Goal: Transaction & Acquisition: Purchase product/service

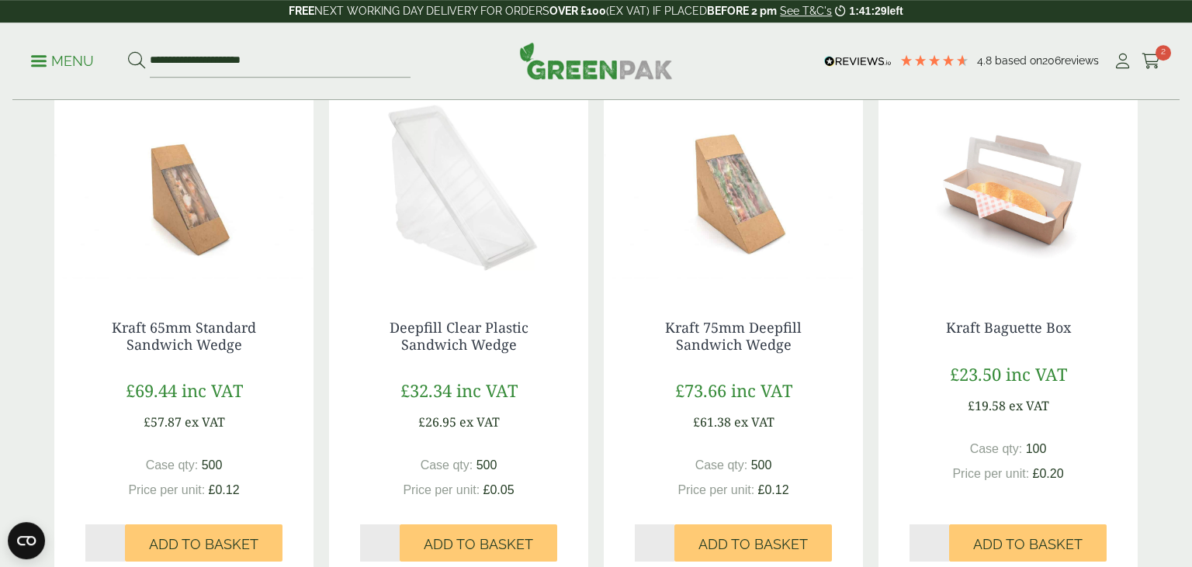
scroll to position [849, 0]
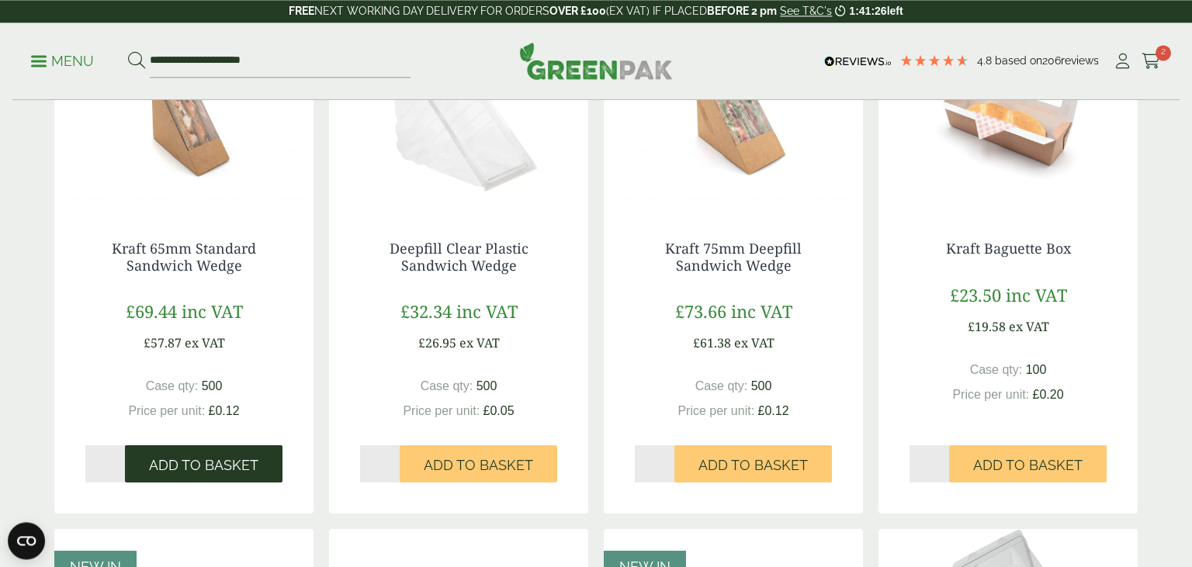
click at [203, 457] on span "Add to Basket" at bounding box center [203, 465] width 109 height 17
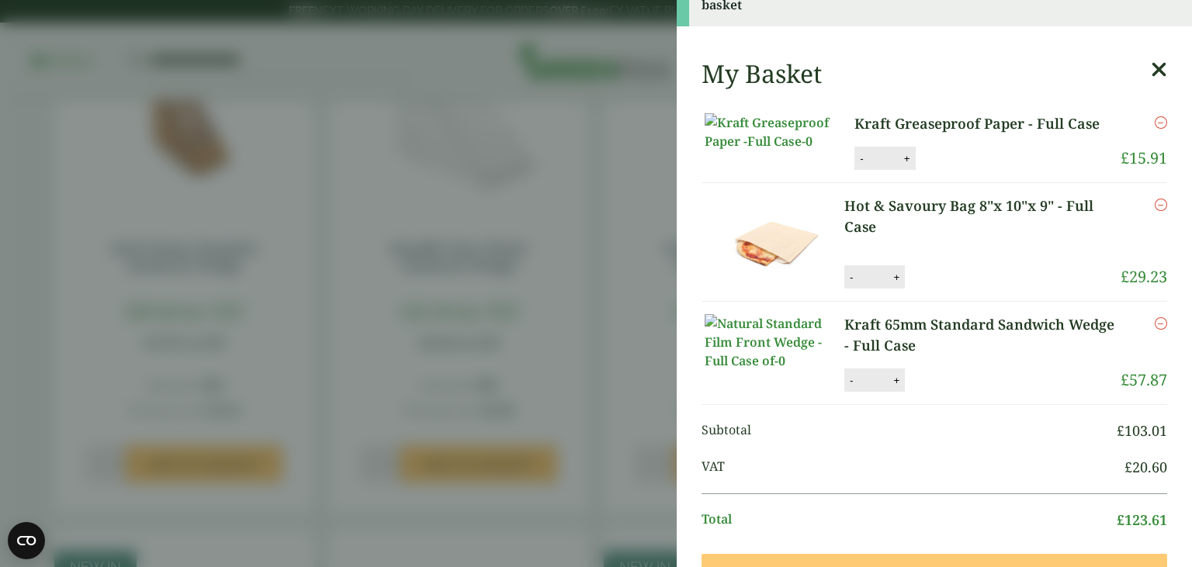
scroll to position [40, 0]
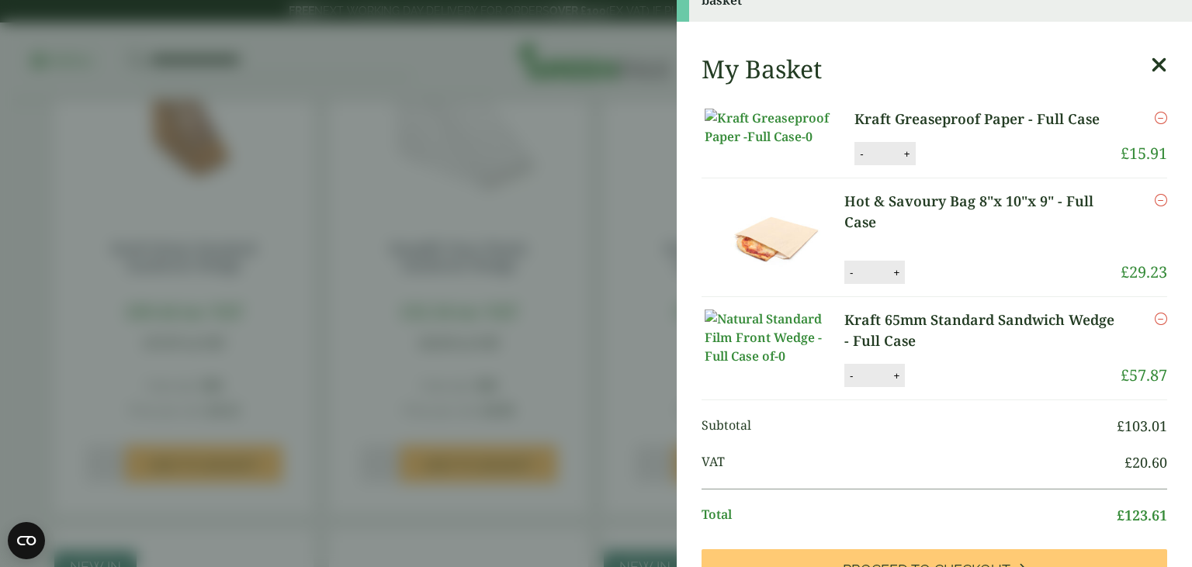
click at [1162, 206] on icon "Remove this item" at bounding box center [1161, 200] width 12 height 12
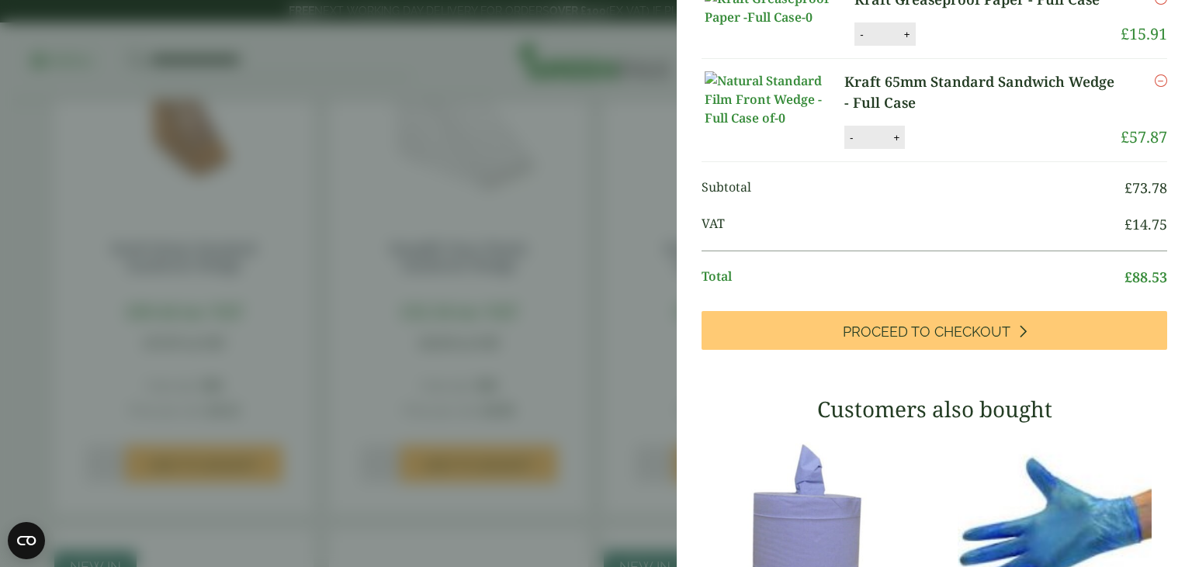
scroll to position [0, 0]
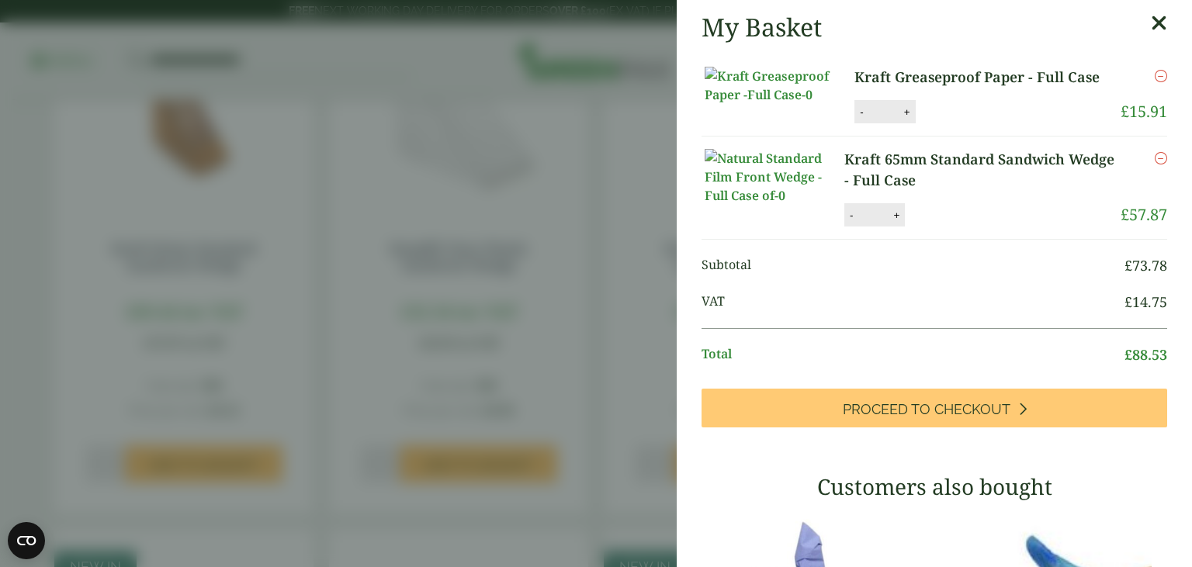
click at [598, 275] on aside "My Basket Kraft Greaseproof Paper - Full Case Kraft Greaseproof Paper - Full Ca…" at bounding box center [596, 283] width 1192 height 567
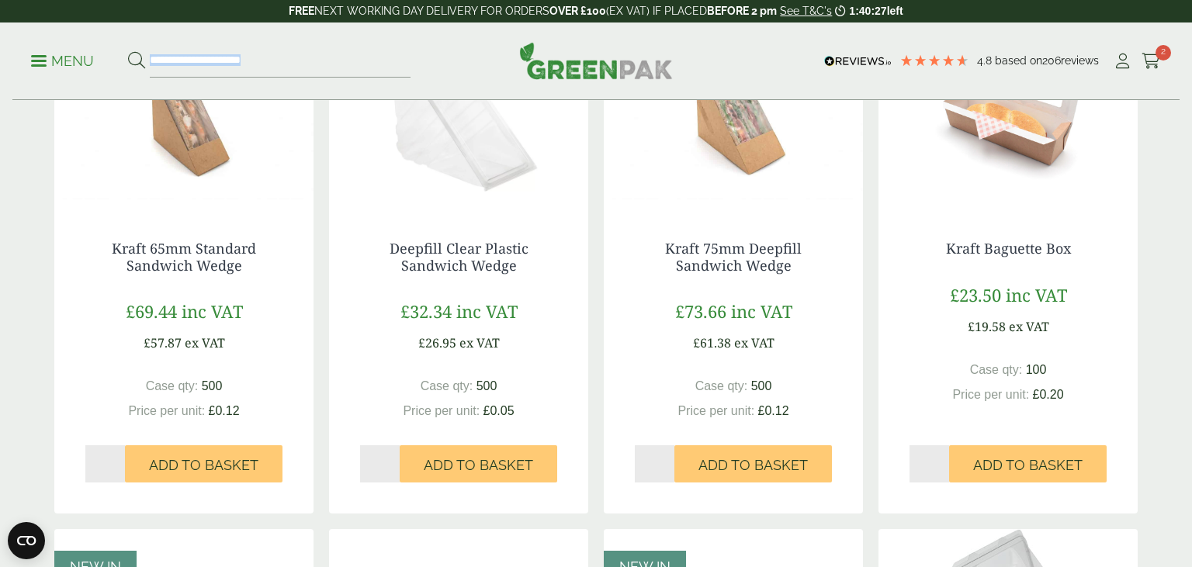
drag, startPoint x: 598, startPoint y: 275, endPoint x: 213, endPoint y: 79, distance: 431.8
click at [213, 79] on div "4.8 Based on 206 reviews FREE NEXT WORKING DAY DELIVERY - See T&C's 1:40:27 lef…" at bounding box center [596, 450] width 1192 height 2599
click at [42, 49] on ul "**********" at bounding box center [221, 61] width 380 height 33
click at [48, 71] on ul "**********" at bounding box center [221, 61] width 380 height 33
click at [48, 66] on p "Menu" at bounding box center [62, 61] width 63 height 19
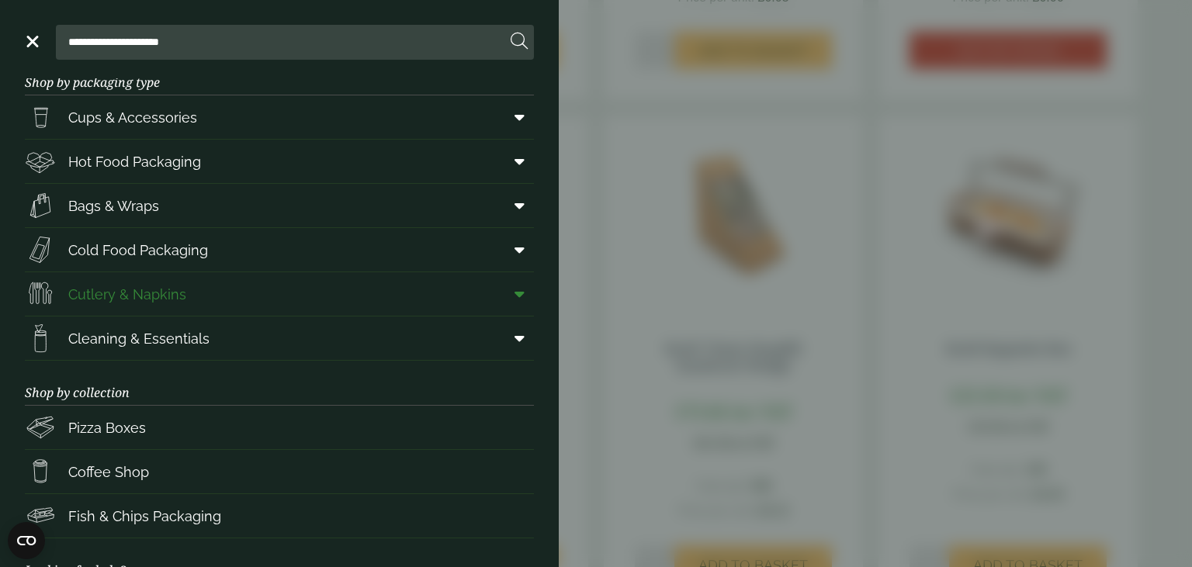
scroll to position [29, 0]
click at [524, 116] on icon at bounding box center [520, 117] width 10 height 16
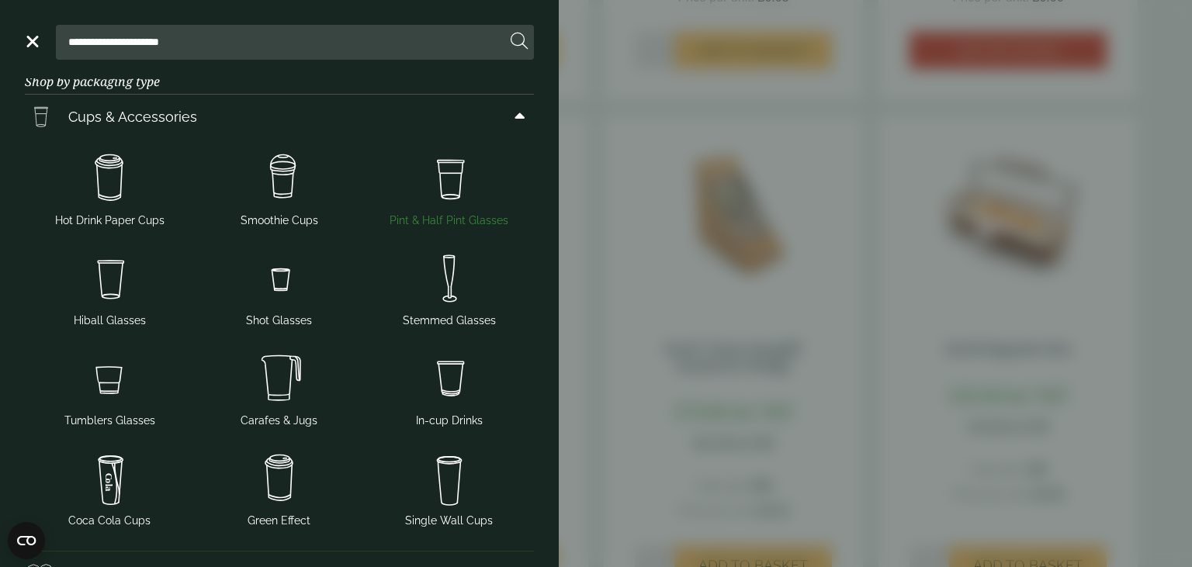
click at [430, 207] on img at bounding box center [449, 178] width 158 height 62
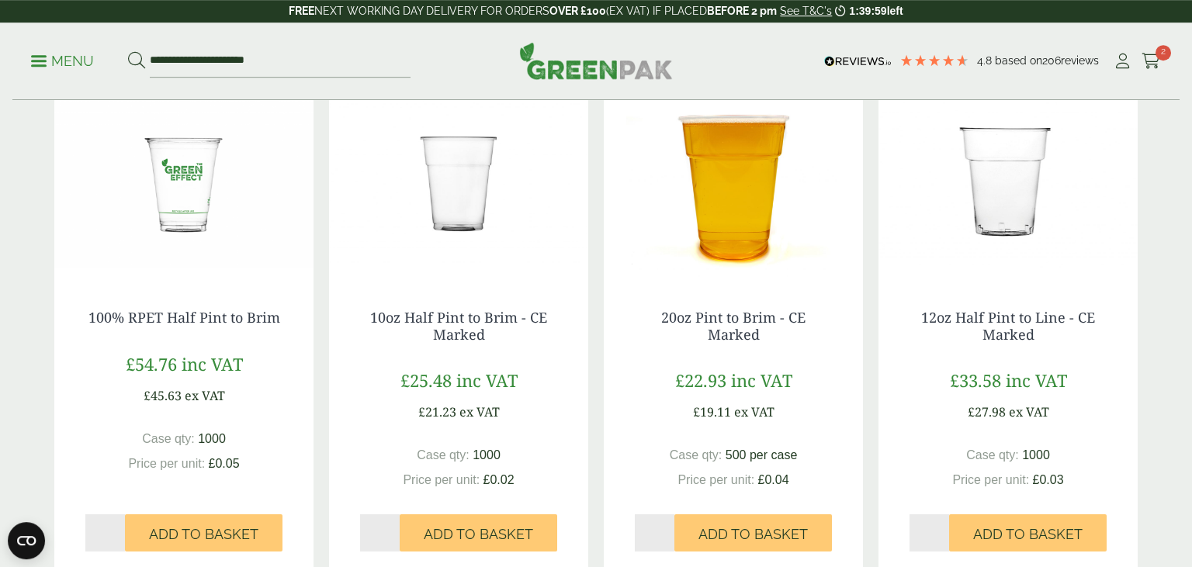
scroll to position [326, 0]
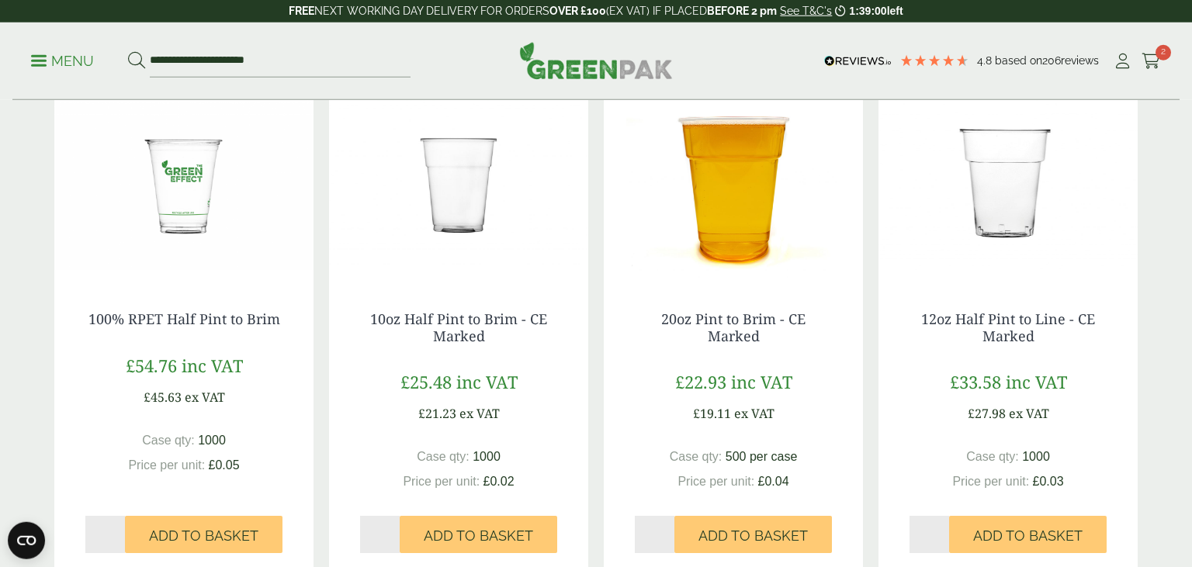
click at [1152, 47] on div "**********" at bounding box center [595, 62] width 1167 height 78
click at [1152, 56] on icon at bounding box center [1151, 62] width 19 height 16
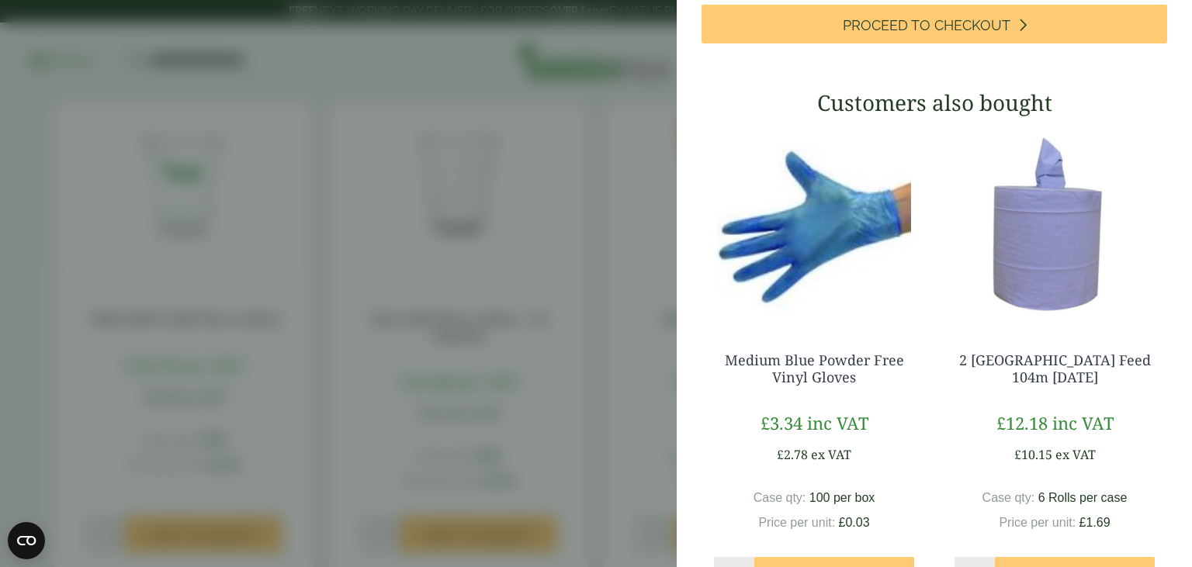
scroll to position [553, 0]
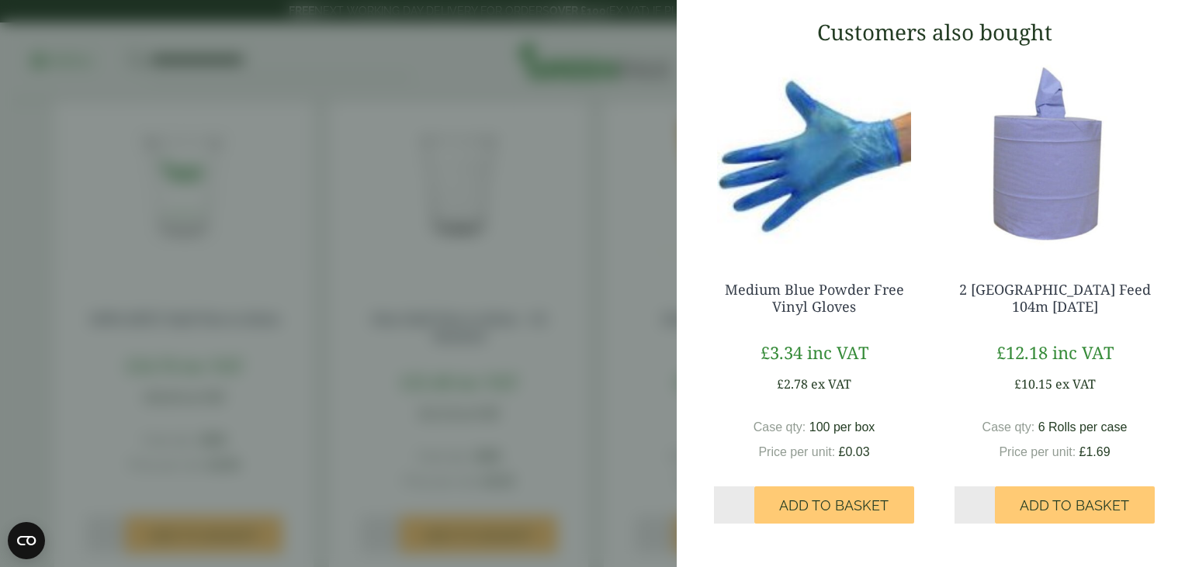
type input "*"
click at [992, 500] on input "*" at bounding box center [975, 505] width 40 height 37
click at [1048, 501] on span "Add to Basket" at bounding box center [1074, 506] width 109 height 17
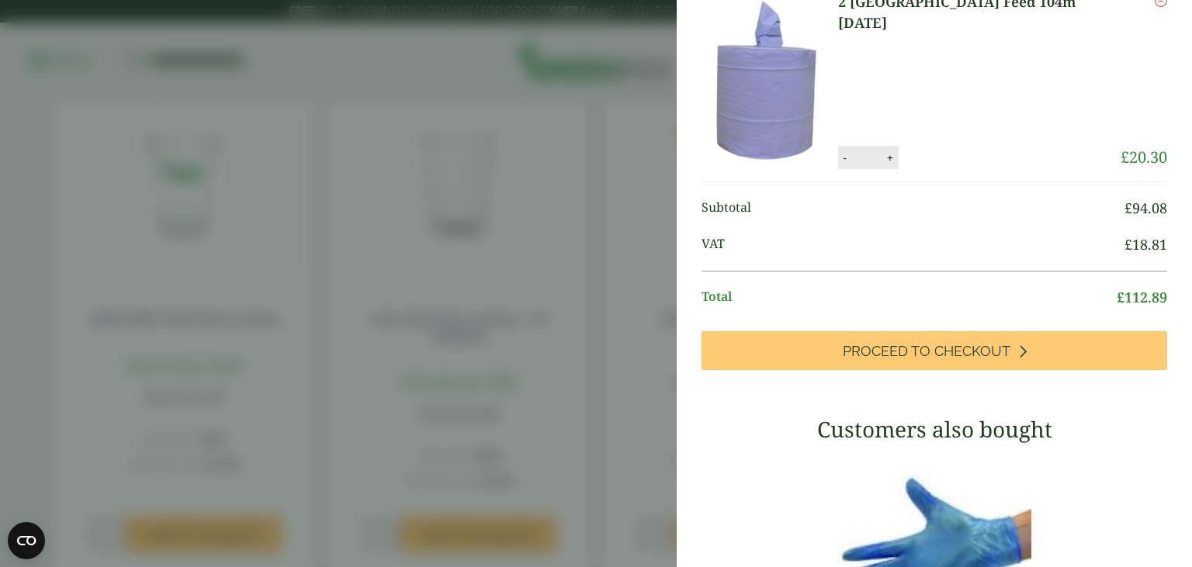
scroll to position [262, 0]
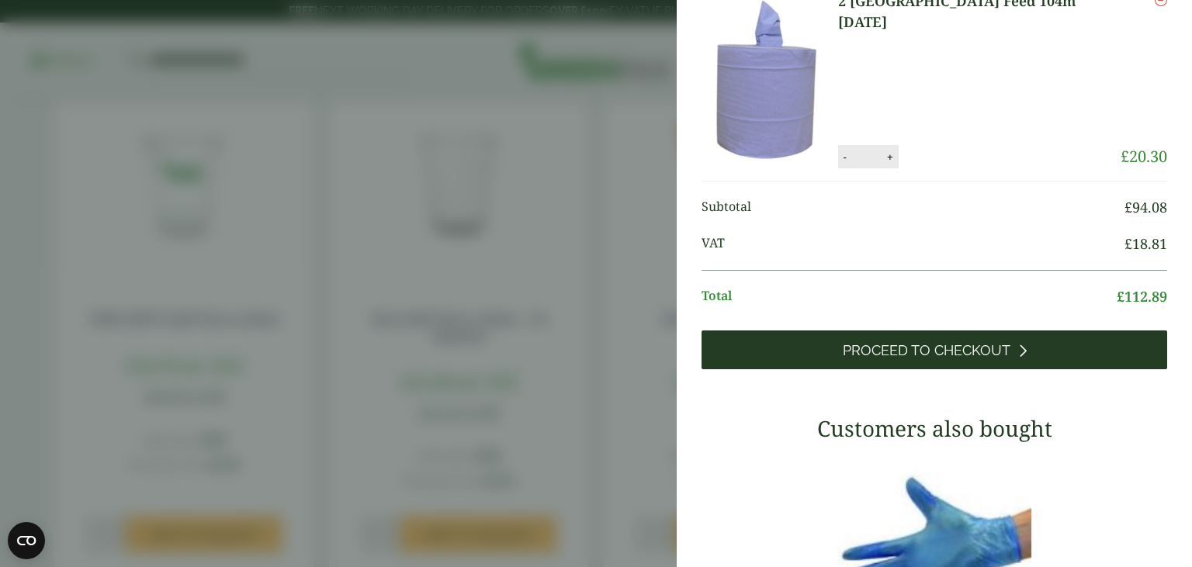
click at [982, 359] on span "Proceed to Checkout" at bounding box center [927, 350] width 168 height 17
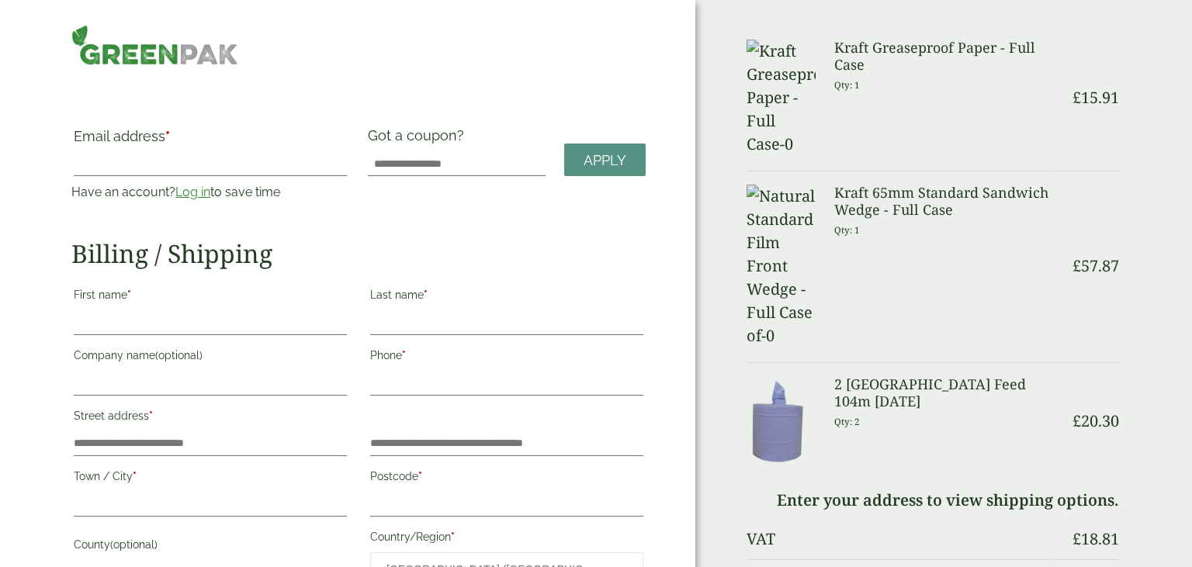
click at [195, 196] on link "Log in" at bounding box center [192, 192] width 35 height 15
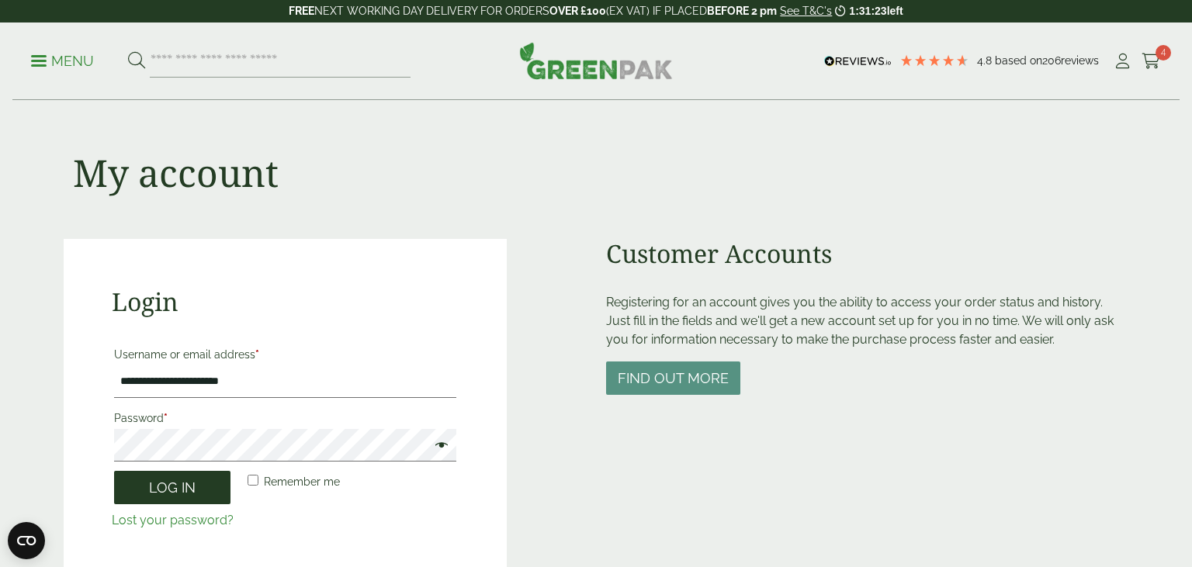
click at [194, 490] on button "Log in" at bounding box center [172, 487] width 116 height 33
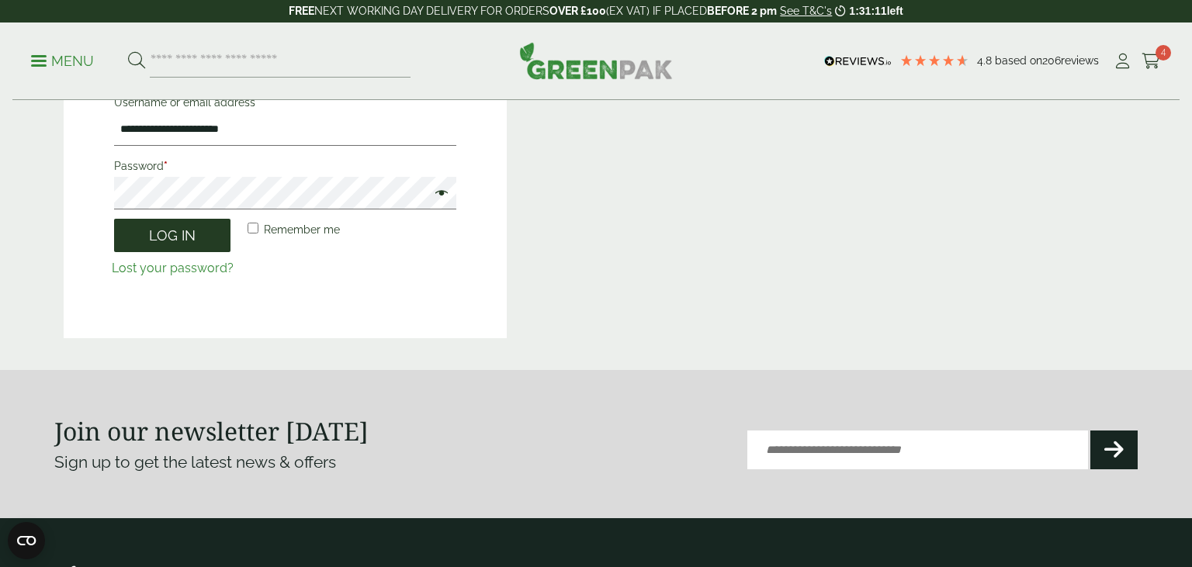
click at [186, 234] on button "Log in" at bounding box center [172, 235] width 116 height 33
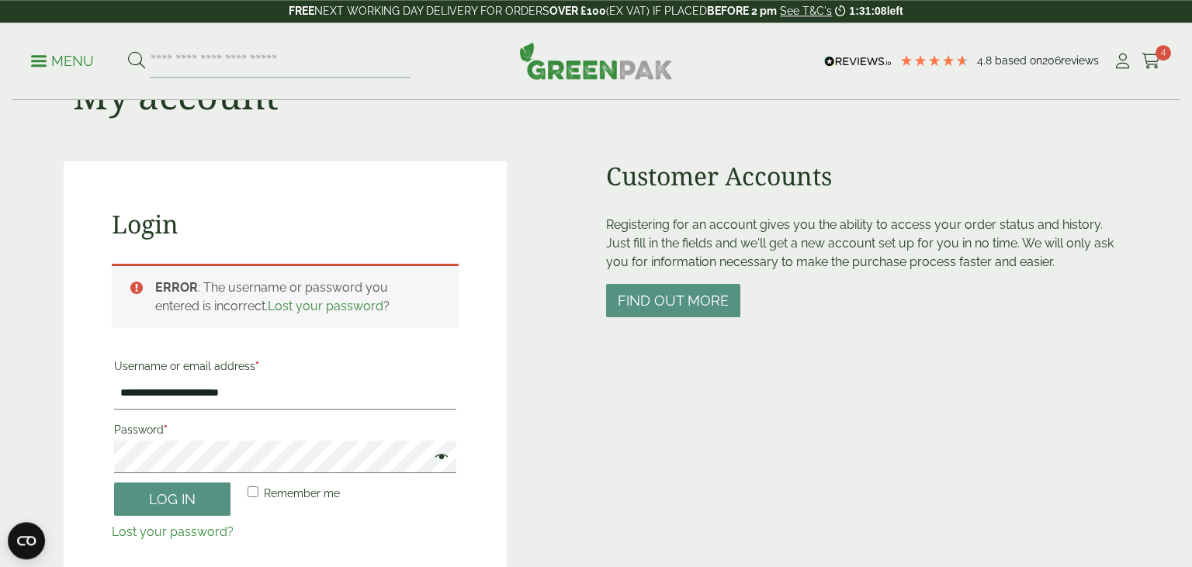
scroll to position [73, 0]
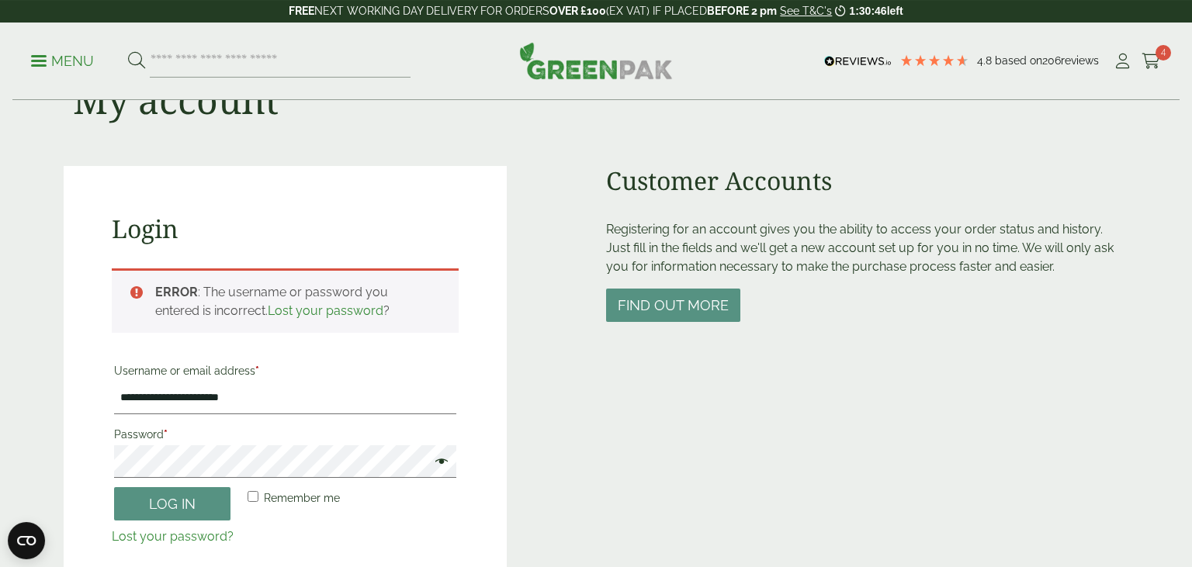
click at [438, 463] on span at bounding box center [438, 463] width 20 height 19
click at [196, 508] on button "Log in" at bounding box center [172, 503] width 116 height 33
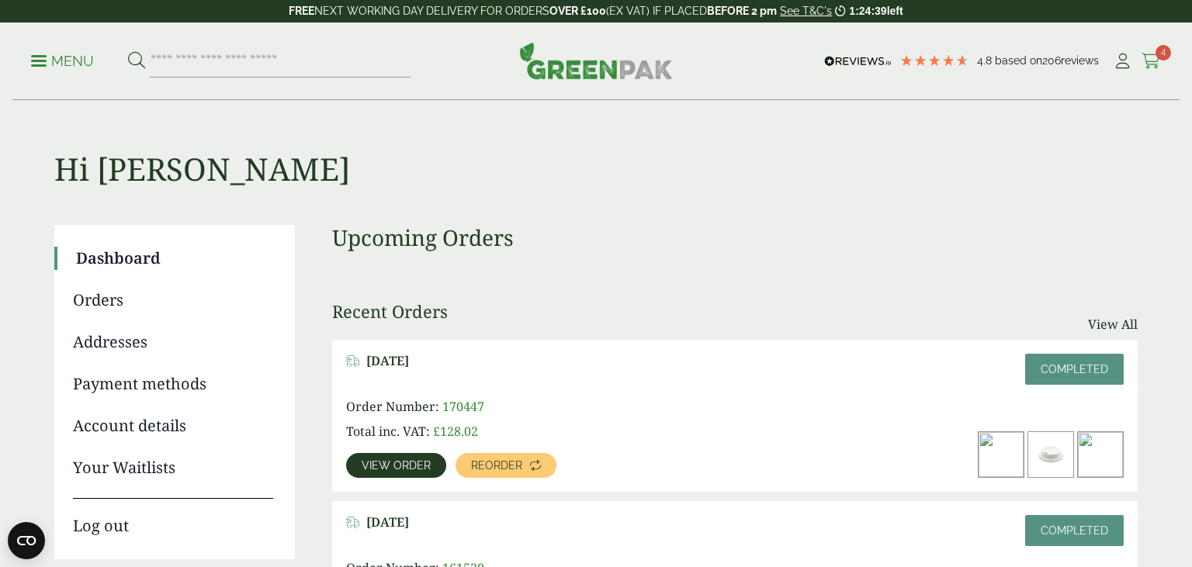
click at [1146, 64] on icon at bounding box center [1151, 62] width 19 height 16
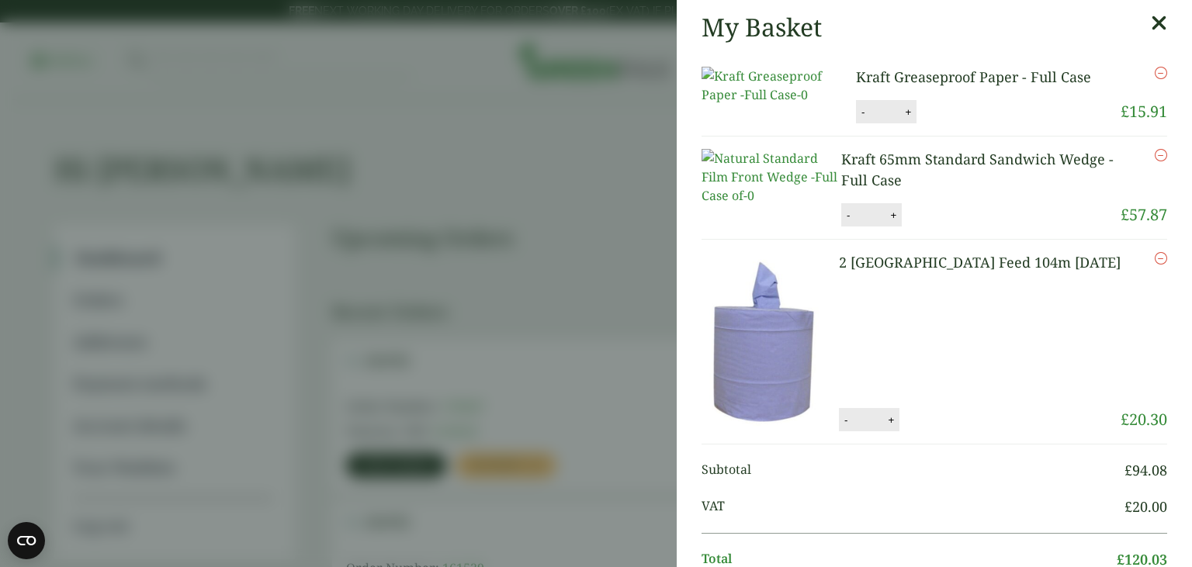
click at [1162, 23] on icon at bounding box center [1159, 23] width 16 height 22
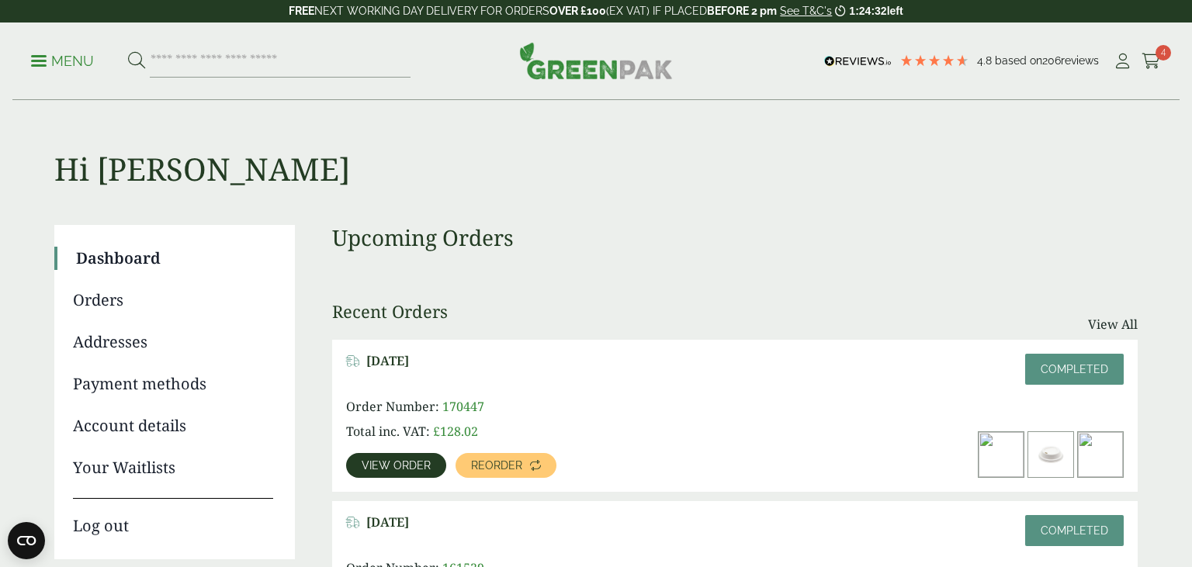
click at [49, 63] on p "Menu" at bounding box center [62, 61] width 63 height 19
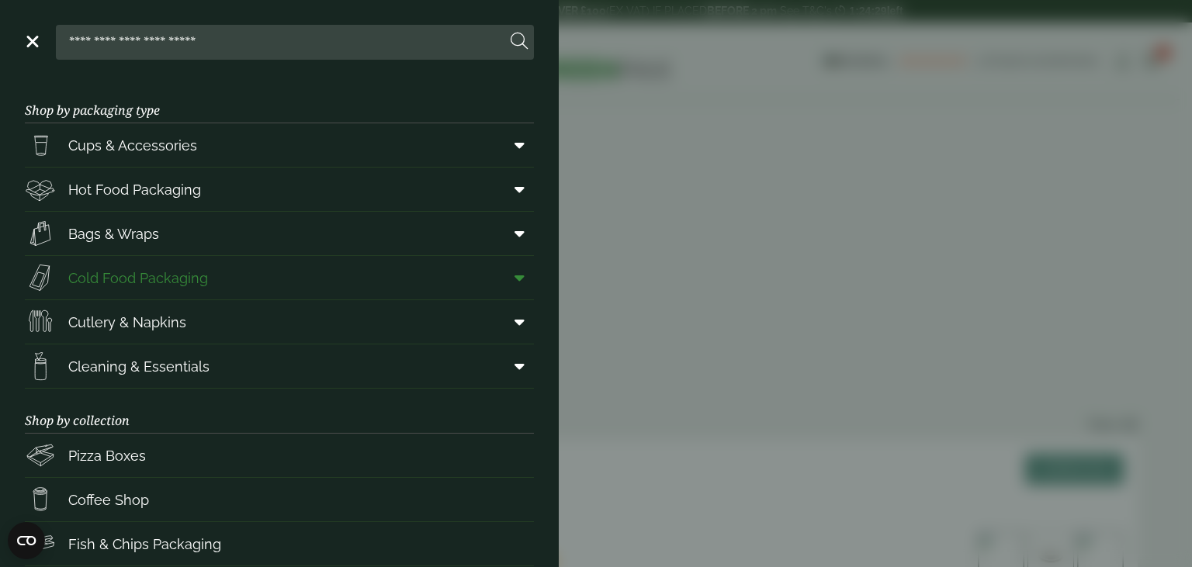
click at [515, 281] on icon at bounding box center [520, 278] width 10 height 16
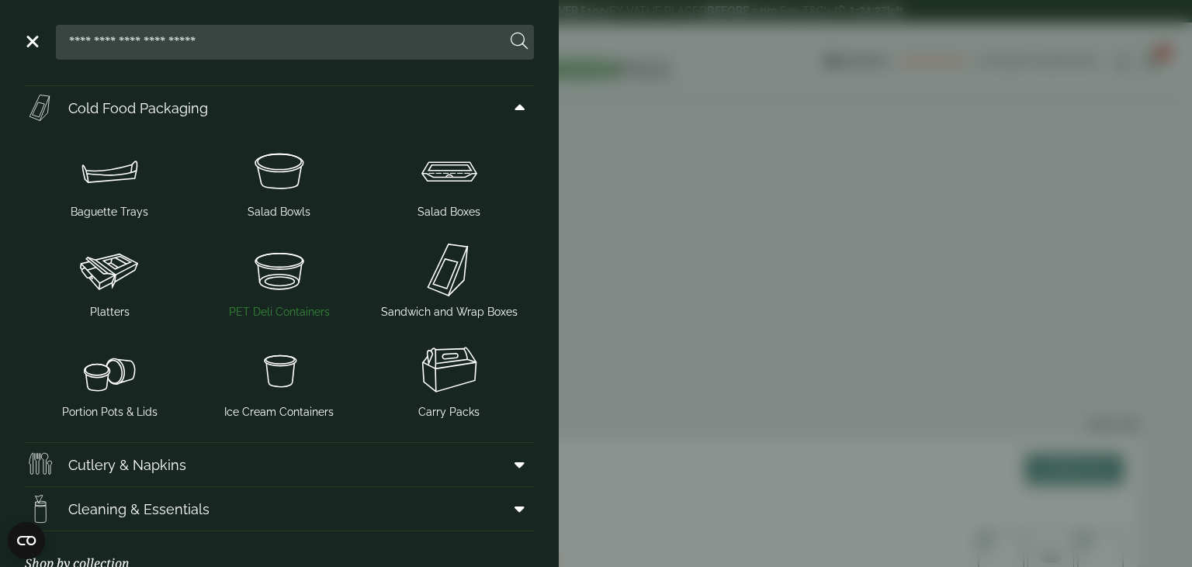
scroll to position [174, 0]
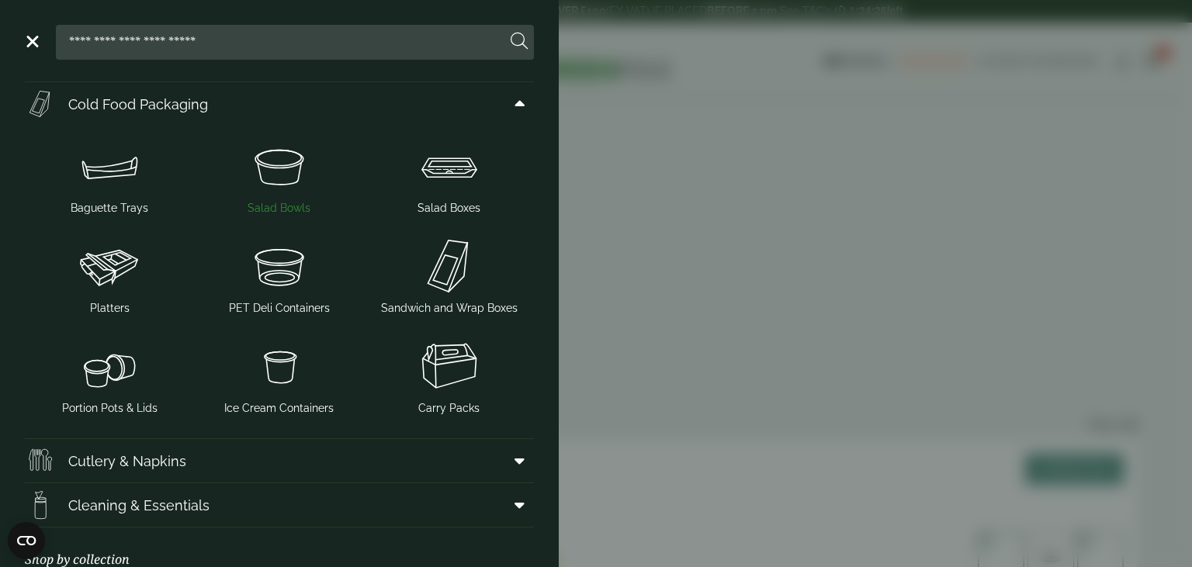
click at [283, 194] on img at bounding box center [280, 166] width 158 height 62
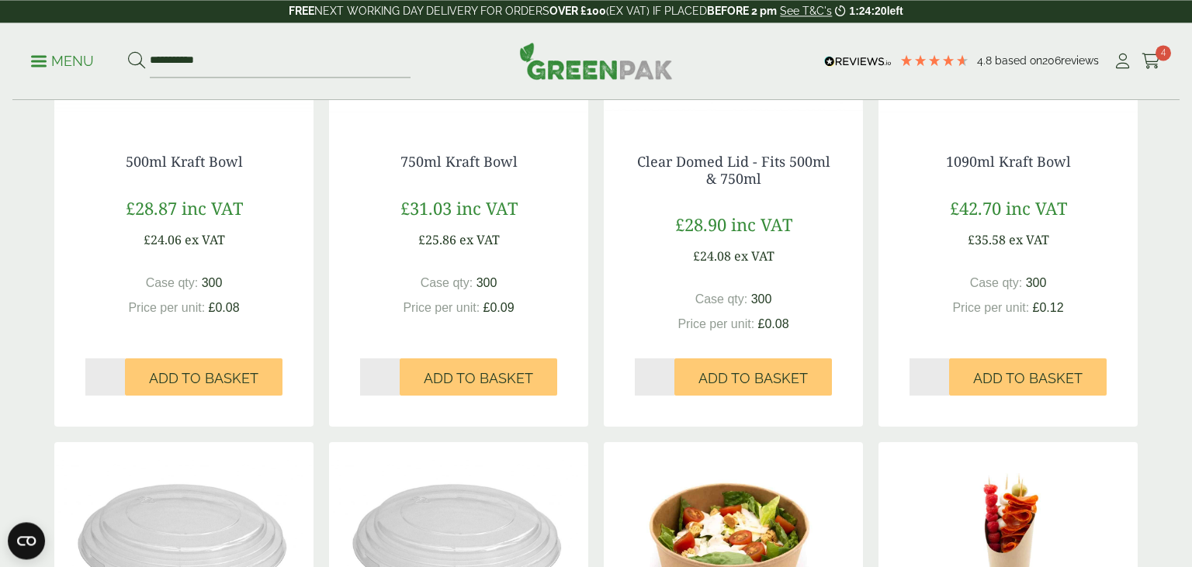
scroll to position [484, 0]
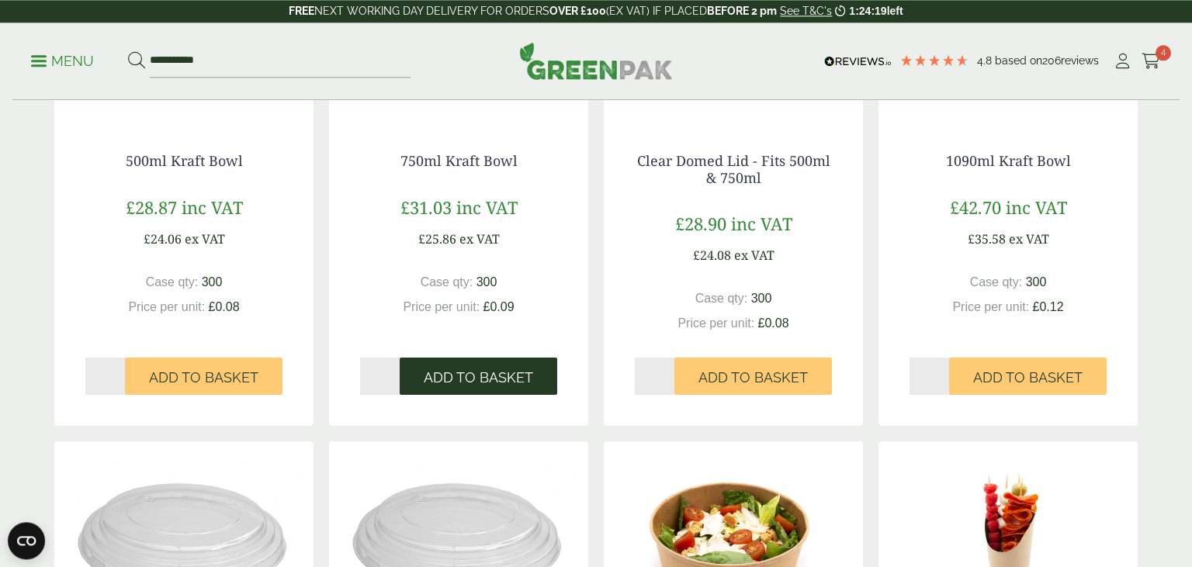
click at [484, 382] on span "Add to Basket" at bounding box center [478, 377] width 109 height 17
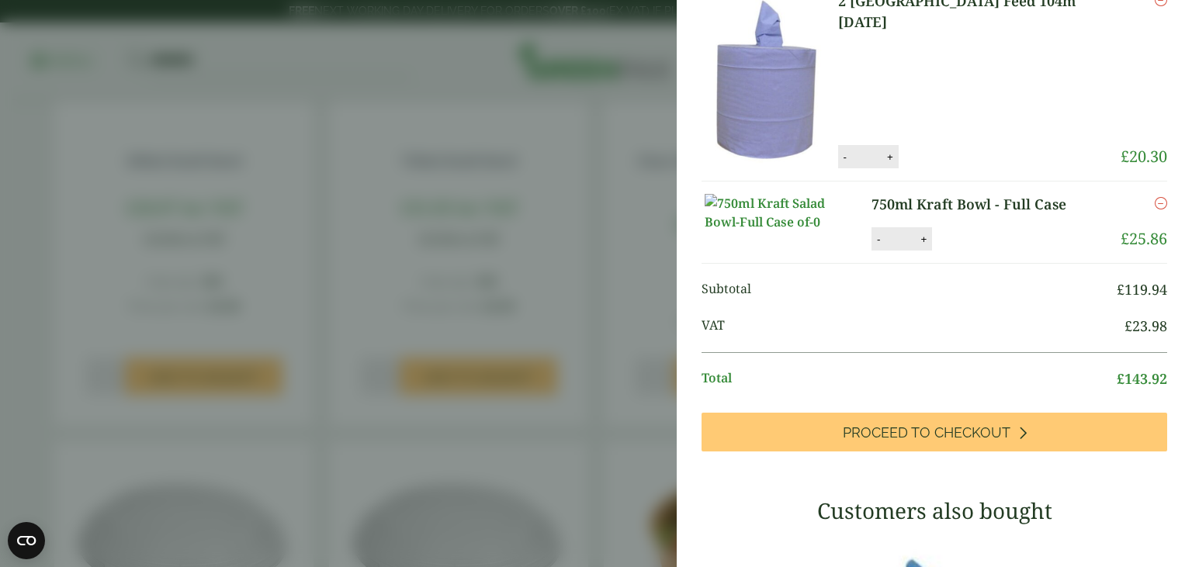
scroll to position [304, 0]
click at [851, 164] on button "-" at bounding box center [845, 157] width 12 height 13
type input "*"
click at [977, 169] on button "Update" at bounding box center [941, 157] width 78 height 23
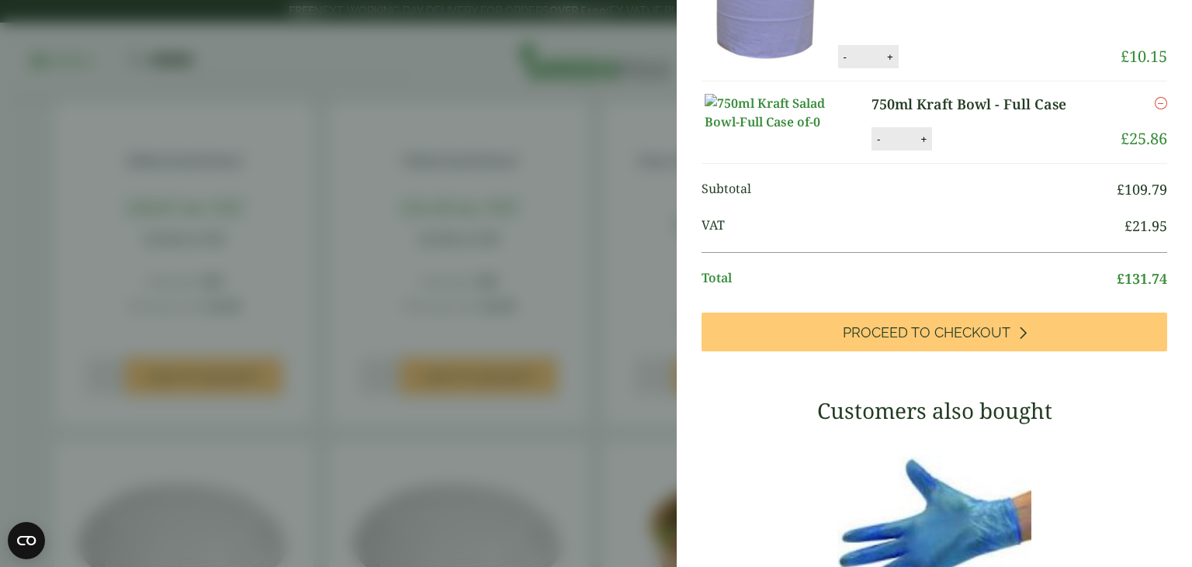
scroll to position [428, 0]
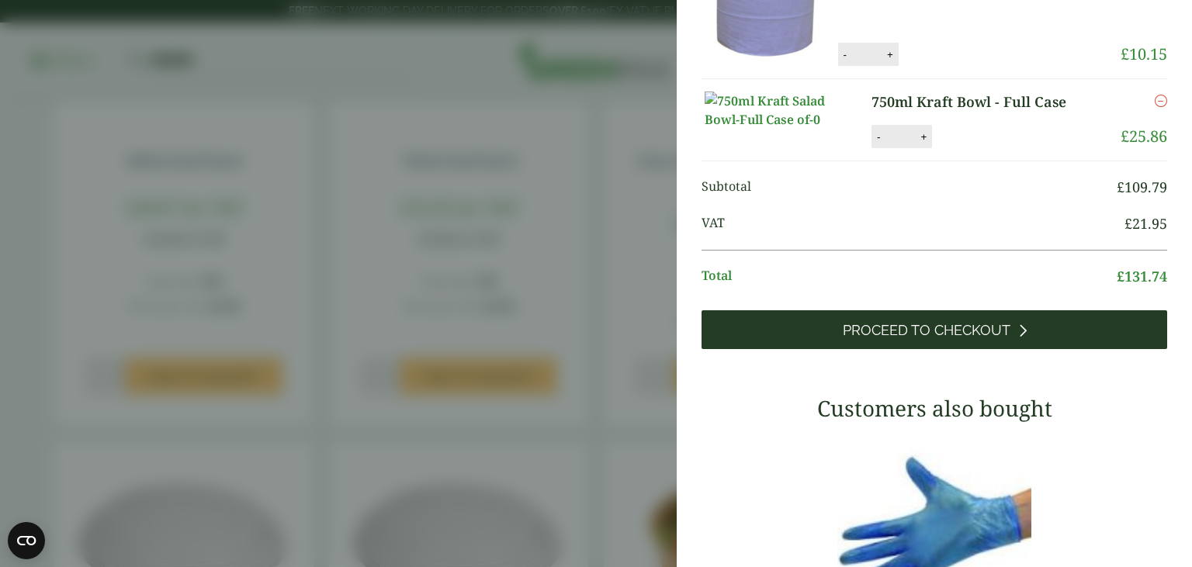
click at [900, 339] on span "Proceed to Checkout" at bounding box center [927, 330] width 168 height 17
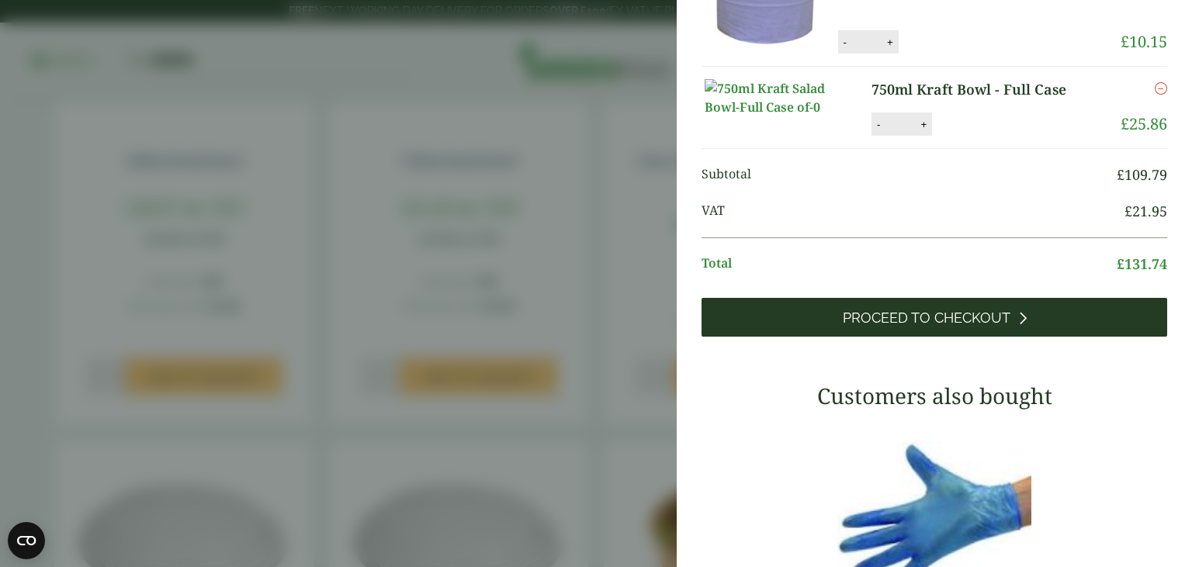
scroll to position [364, 0]
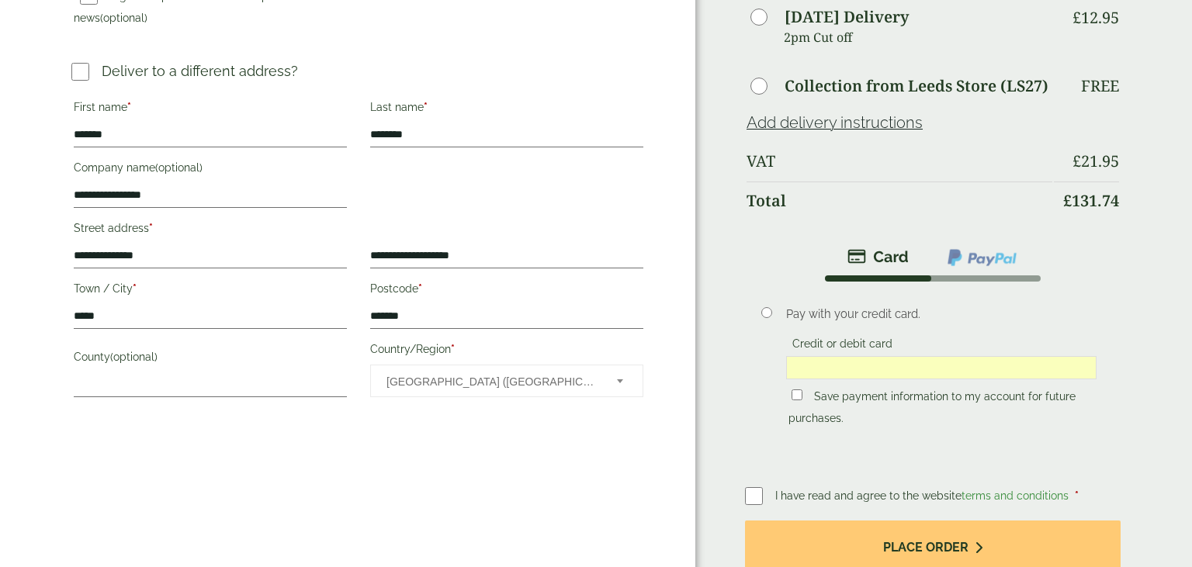
scroll to position [583, 0]
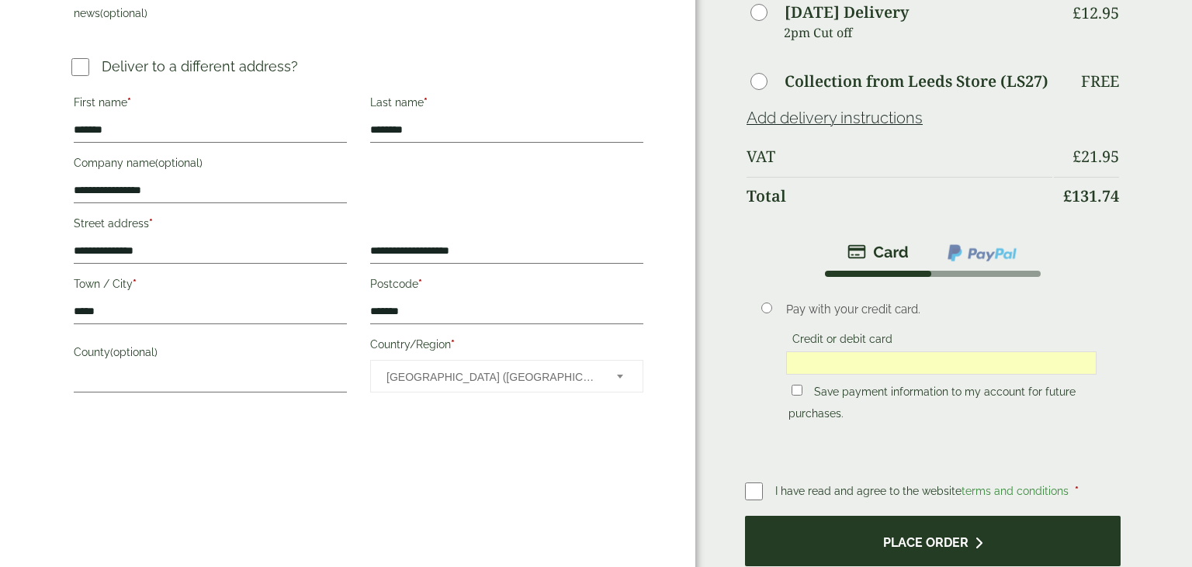
click at [946, 516] on button "Place order" at bounding box center [933, 541] width 376 height 50
